Goal: Information Seeking & Learning: Understand process/instructions

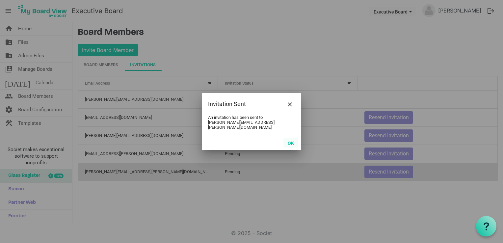
click at [290, 139] on button "OK" at bounding box center [290, 142] width 15 height 9
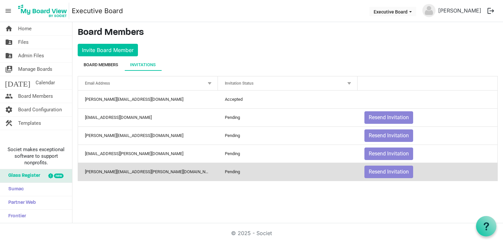
click at [107, 62] on div "Board Members" at bounding box center [101, 65] width 35 height 7
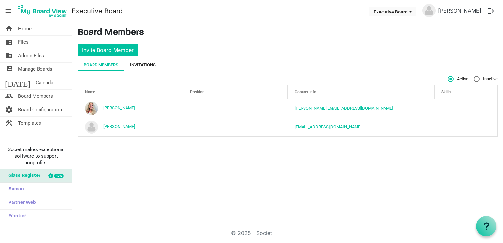
click at [143, 63] on div "Invitations" at bounding box center [143, 65] width 26 height 7
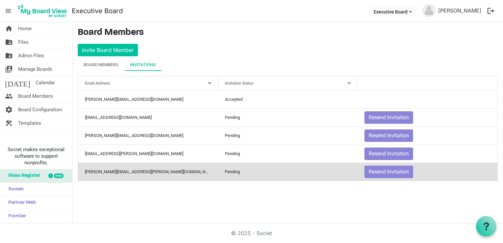
click at [143, 63] on div "Invitations" at bounding box center [143, 65] width 26 height 7
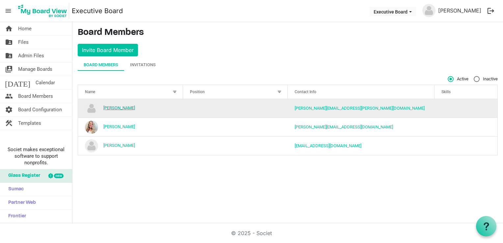
click at [110, 108] on link "Alex Stewart" at bounding box center [119, 107] width 32 height 5
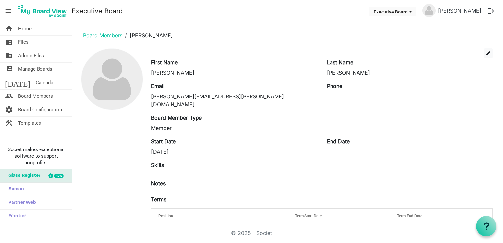
scroll to position [14, 0]
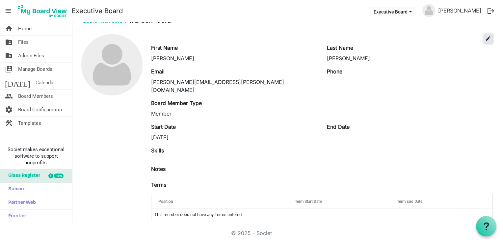
click at [485, 39] on span "edit" at bounding box center [488, 39] width 6 height 6
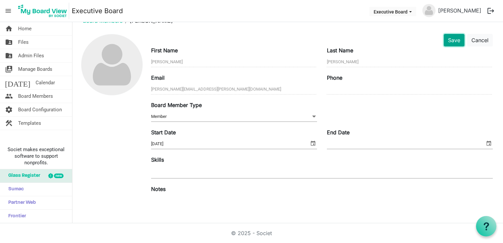
click at [446, 38] on button "Save" at bounding box center [454, 40] width 21 height 13
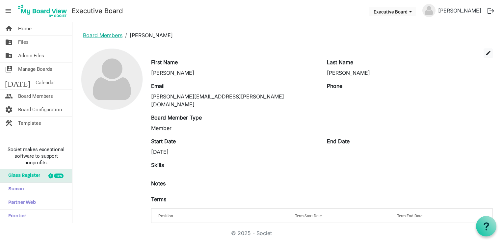
click at [103, 35] on link "Board Members" at bounding box center [102, 35] width 39 height 7
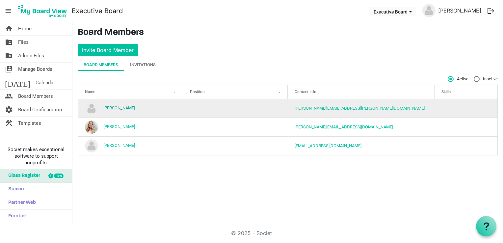
click at [111, 109] on link "[PERSON_NAME]" at bounding box center [119, 107] width 32 height 5
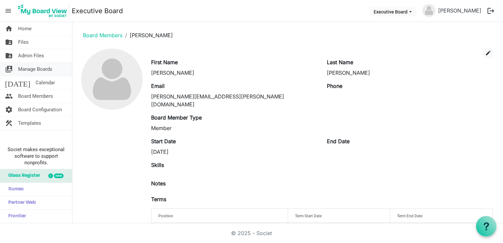
click at [24, 68] on span "Manage Boards" at bounding box center [35, 69] width 34 height 13
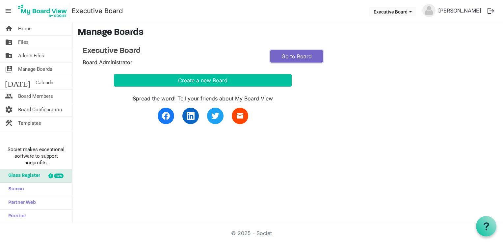
click at [293, 58] on link "Go to Board" at bounding box center [296, 56] width 53 height 13
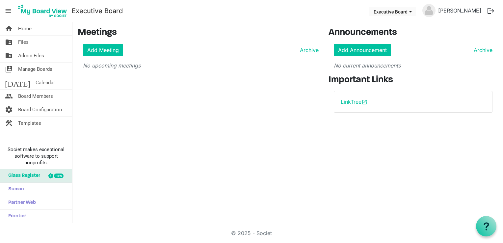
click at [8, 9] on span "menu" at bounding box center [8, 11] width 13 height 13
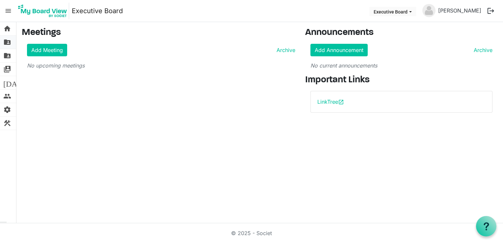
click at [8, 41] on span "folder_shared" at bounding box center [7, 42] width 8 height 13
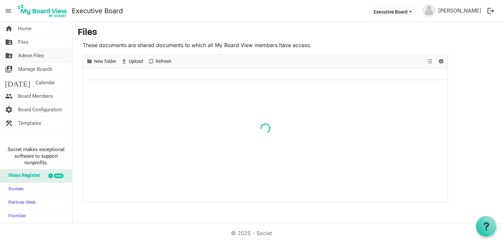
click at [8, 55] on span "folder_shared" at bounding box center [9, 55] width 8 height 13
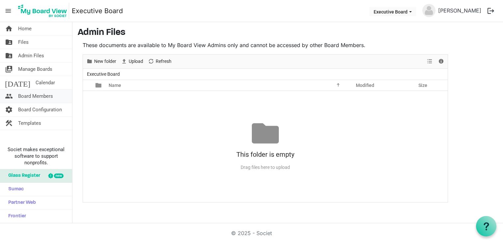
click at [6, 95] on span "people" at bounding box center [9, 95] width 8 height 13
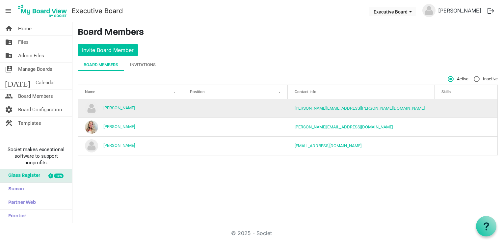
click at [98, 107] on td "Alex Stewart" at bounding box center [130, 108] width 105 height 18
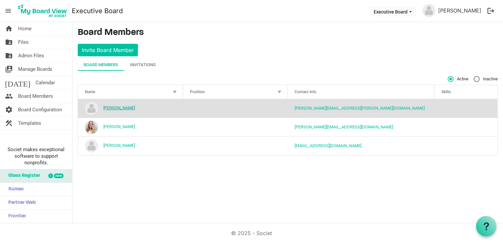
click at [112, 107] on link "Alex Stewart" at bounding box center [119, 107] width 32 height 5
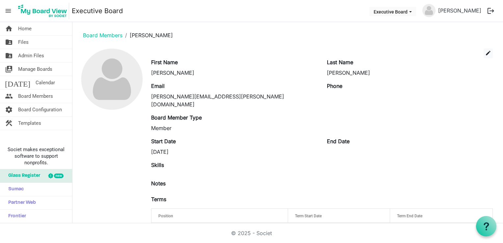
scroll to position [14, 0]
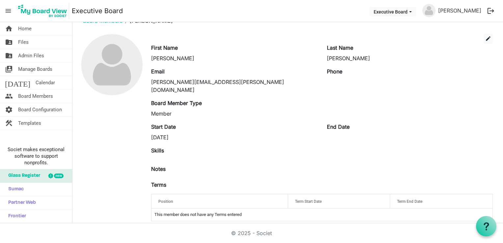
click at [183, 196] on div "Position" at bounding box center [219, 201] width 127 height 10
click at [37, 111] on span "Board Configuration" at bounding box center [40, 109] width 44 height 13
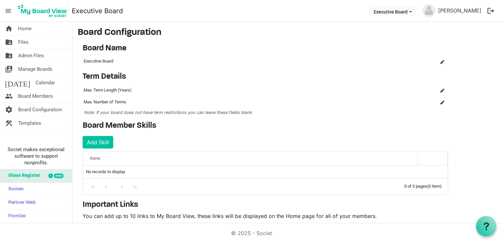
scroll to position [74, 0]
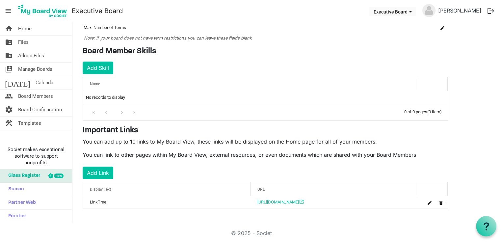
click at [435, 9] on img at bounding box center [428, 10] width 13 height 13
click at [406, 11] on button "Executive Board" at bounding box center [392, 11] width 47 height 9
click at [304, 65] on div "Board Member Skills Add Skill OK OK Cancel Id Name skills-grid_header_table No …" at bounding box center [265, 83] width 375 height 73
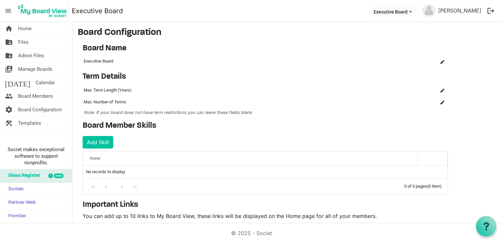
click at [7, 11] on span "menu" at bounding box center [8, 11] width 13 height 13
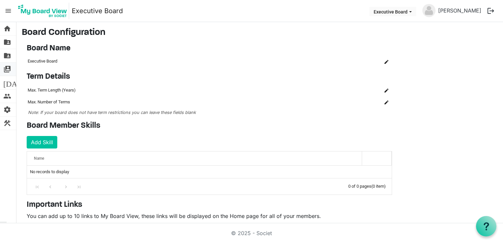
click at [6, 69] on span "switch_account" at bounding box center [7, 69] width 8 height 13
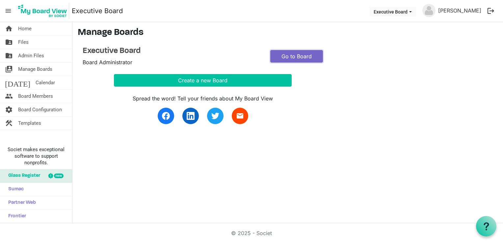
click at [296, 56] on link "Go to Board" at bounding box center [296, 56] width 53 height 13
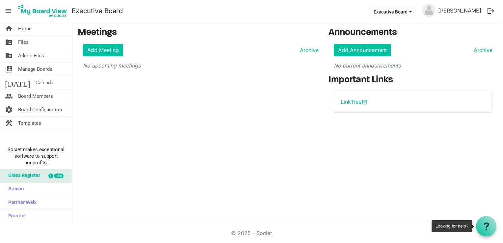
click at [485, 223] on icon at bounding box center [486, 226] width 8 height 8
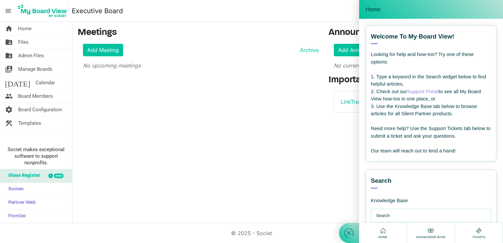
click at [384, 213] on input "text" at bounding box center [432, 215] width 113 height 13
type input "how do i make a board member a joint admin so they can add files and set up mee…"
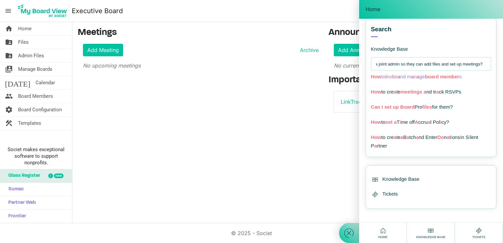
scroll to position [0, 0]
click at [408, 76] on span "How to i nv i te a nd m a n a ge board member s" at bounding box center [416, 77] width 91 height 6
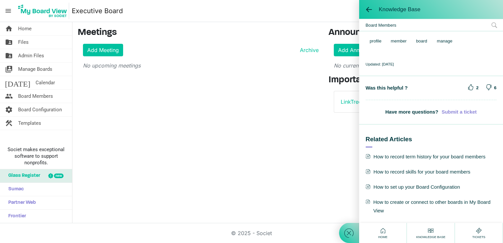
scroll to position [709, 0]
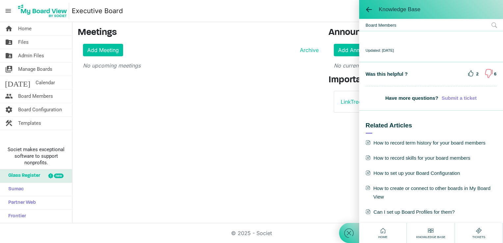
click at [485, 73] on icon at bounding box center [488, 73] width 11 height 11
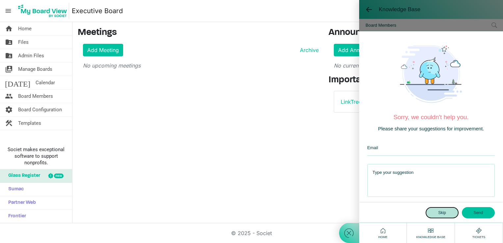
click at [441, 213] on button "Skip" at bounding box center [441, 212] width 33 height 11
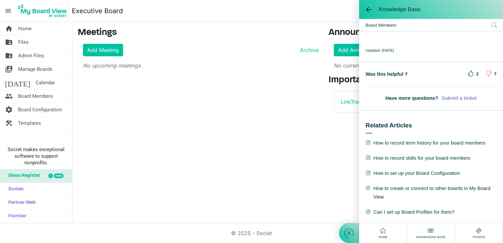
click at [430, 234] on icon at bounding box center [430, 230] width 8 height 8
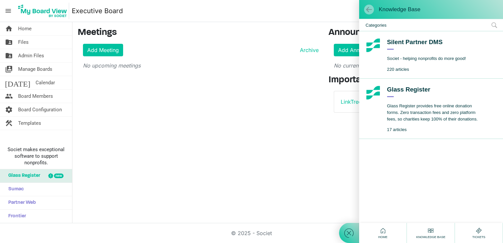
click at [367, 7] on span at bounding box center [369, 9] width 7 height 7
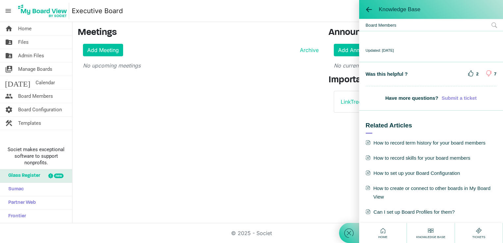
scroll to position [709, 0]
click at [39, 56] on span "Admin Files" at bounding box center [31, 55] width 26 height 13
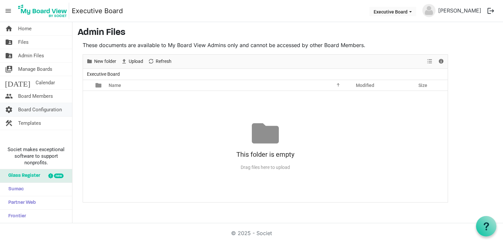
click at [38, 112] on span "Board Configuration" at bounding box center [40, 109] width 44 height 13
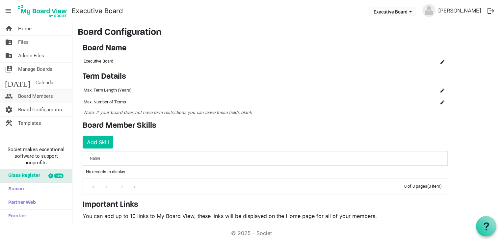
click at [37, 99] on span "Board Members" at bounding box center [35, 95] width 35 height 13
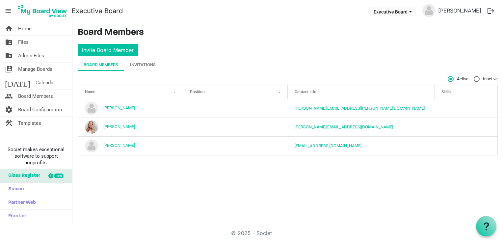
click at [279, 92] on div at bounding box center [279, 91] width 7 height 7
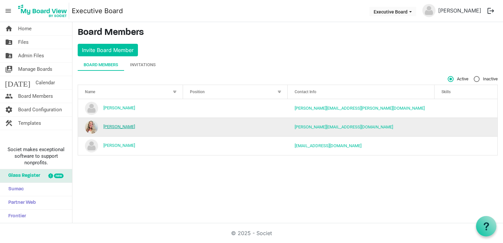
click at [118, 126] on link "Carin Crowe" at bounding box center [119, 126] width 32 height 5
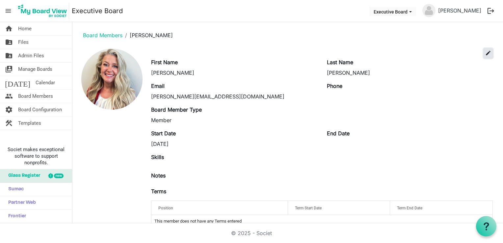
click at [485, 54] on span "edit" at bounding box center [488, 53] width 6 height 6
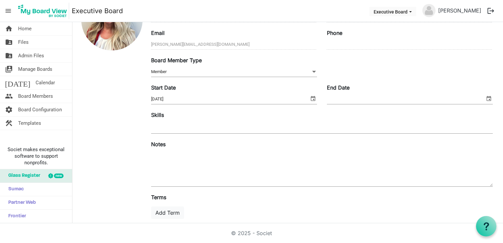
scroll to position [97, 0]
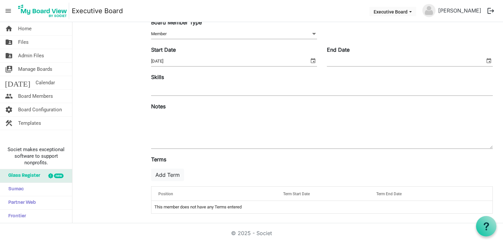
click at [168, 192] on span "Position" at bounding box center [165, 194] width 15 height 5
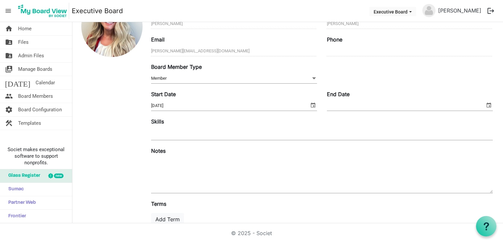
scroll to position [0, 0]
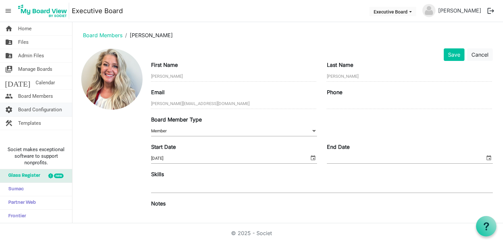
click at [33, 109] on span "Board Configuration" at bounding box center [40, 109] width 44 height 13
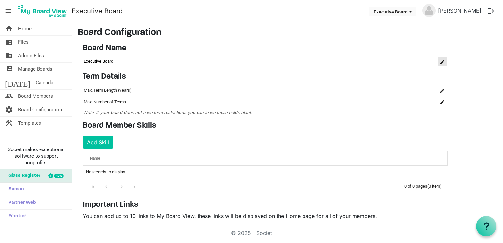
click at [443, 63] on span "is Command column column header" at bounding box center [442, 62] width 4 height 4
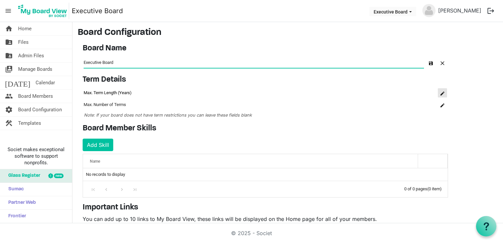
click at [442, 95] on span "is Command column column header" at bounding box center [442, 93] width 4 height 4
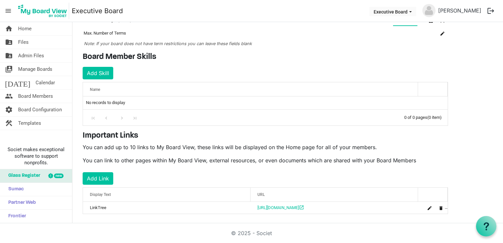
scroll to position [79, 0]
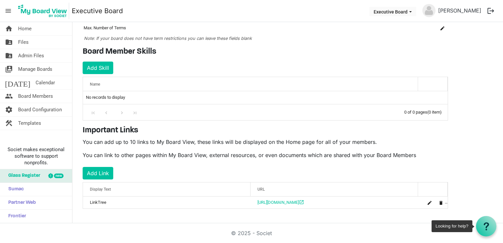
click at [491, 223] on div at bounding box center [486, 226] width 20 height 20
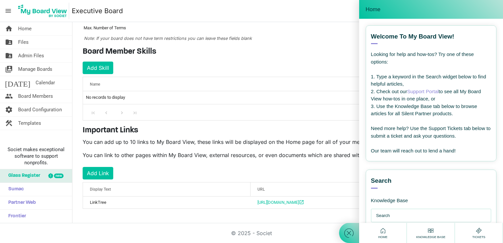
click at [403, 212] on input "text" at bounding box center [432, 215] width 113 height 13
type input "how to add positions for board members"
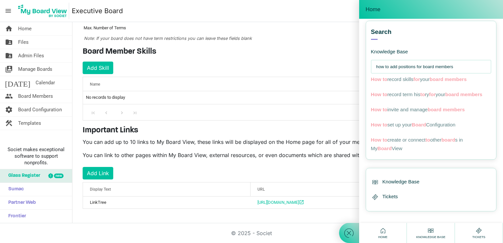
scroll to position [160, 0]
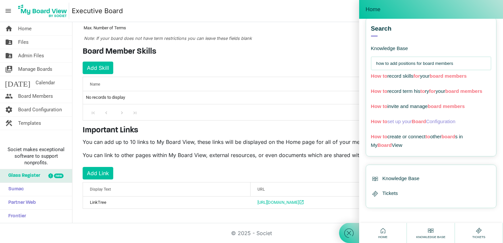
click at [414, 120] on span "Board" at bounding box center [419, 121] width 14 height 6
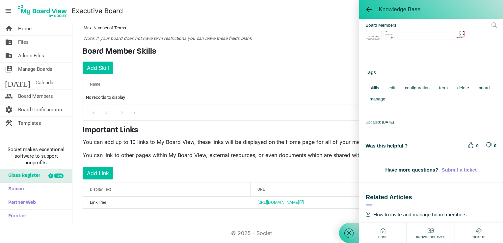
scroll to position [309, 0]
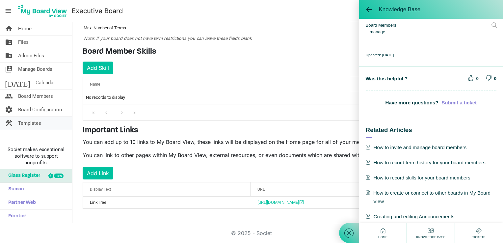
click at [28, 122] on span "Templates" at bounding box center [29, 122] width 23 height 13
